Goal: Go to known website: Access a specific website the user already knows

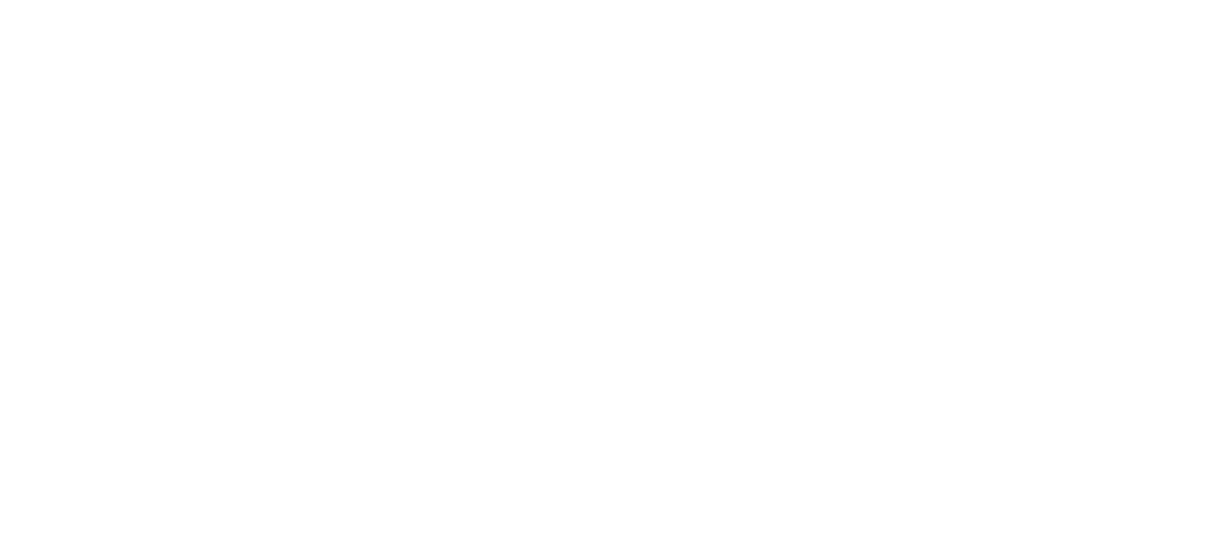
scroll to position [253, 0]
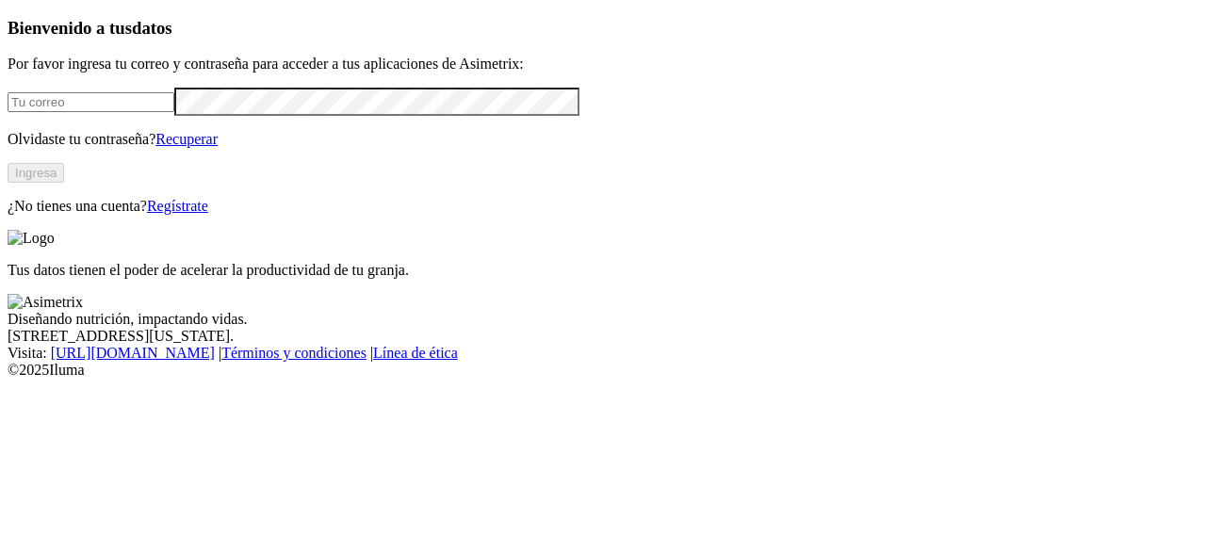
type input "[PERSON_NAME][EMAIL_ADDRESS][PERSON_NAME][DOMAIN_NAME]"
click at [64, 183] on button "Ingresa" at bounding box center [36, 173] width 57 height 20
